Goal: Browse casually: Explore the website without a specific task or goal

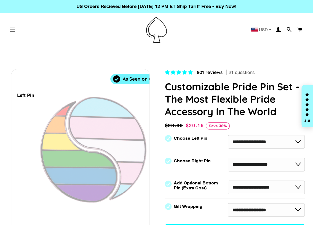
select select "**********"
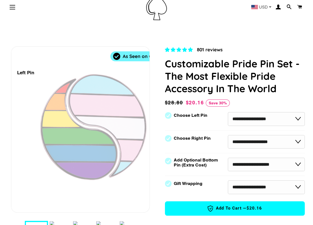
select select "**********"
